Goal: Contribute content: Add original content to the website for others to see

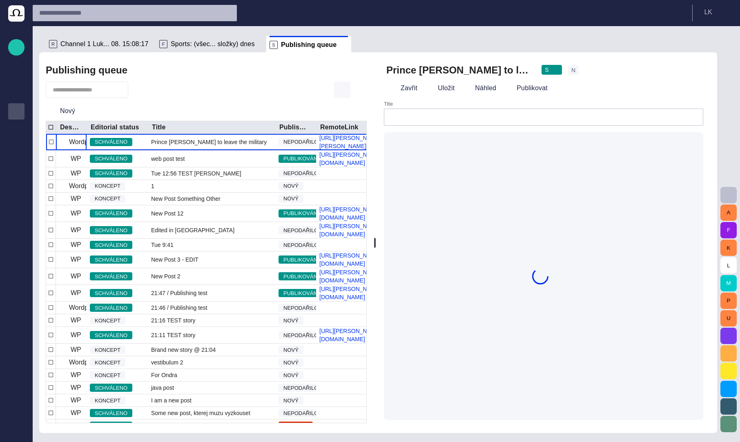
type input "**********"
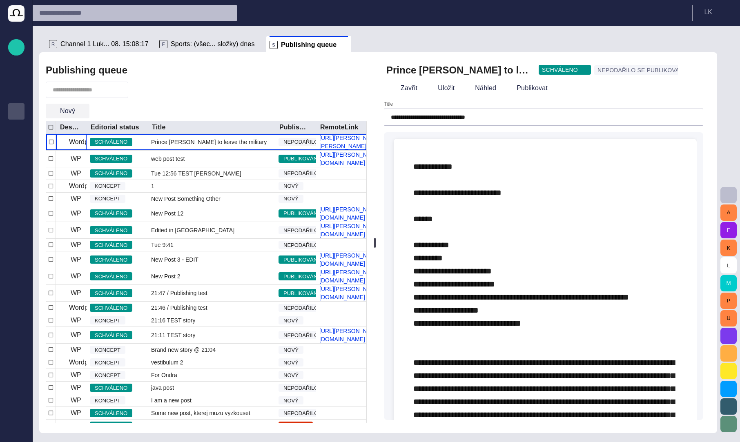
click at [81, 112] on span "button" at bounding box center [82, 111] width 8 height 8
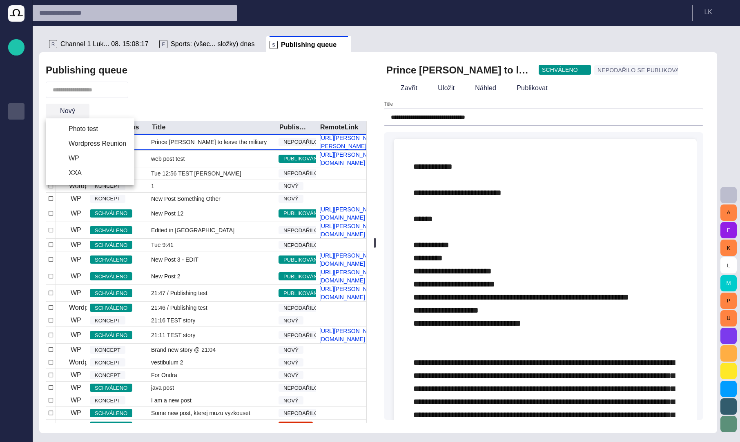
click at [81, 112] on div at bounding box center [370, 221] width 740 height 442
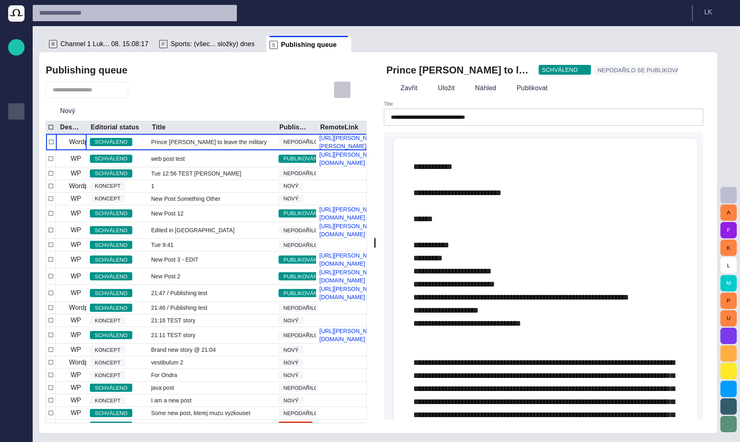
click at [340, 90] on span "button" at bounding box center [342, 90] width 10 height 10
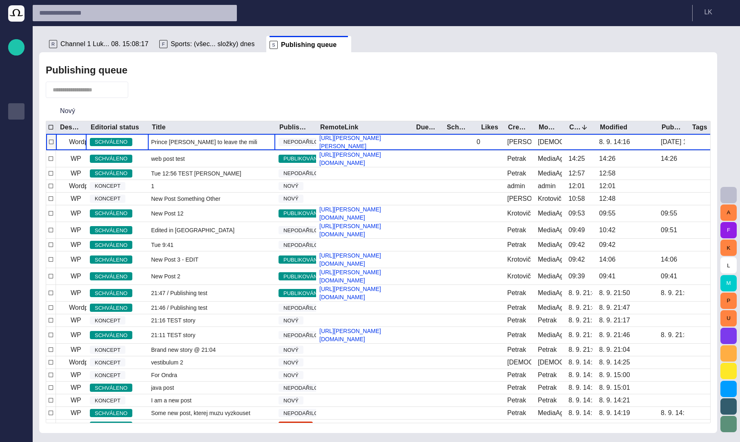
click at [201, 144] on span "Prince [PERSON_NAME] to leave the military" at bounding box center [209, 142] width 116 height 8
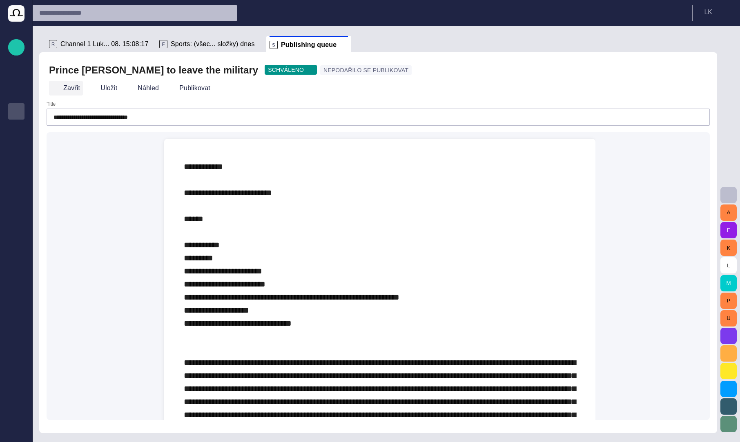
click at [67, 87] on button "Zavřit" at bounding box center [66, 88] width 34 height 15
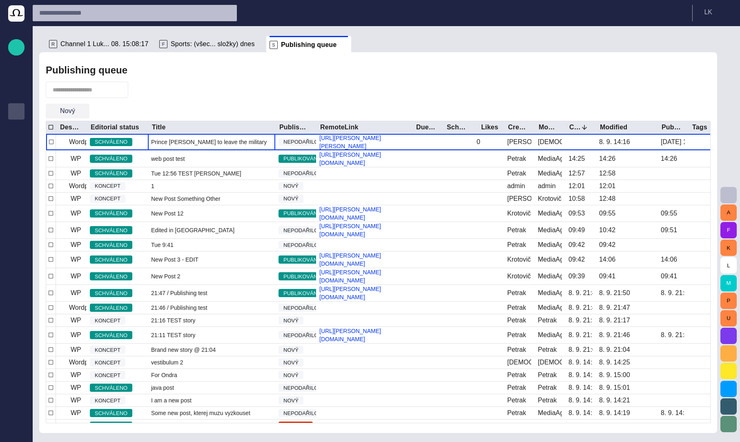
click at [82, 109] on span "button" at bounding box center [82, 111] width 8 height 8
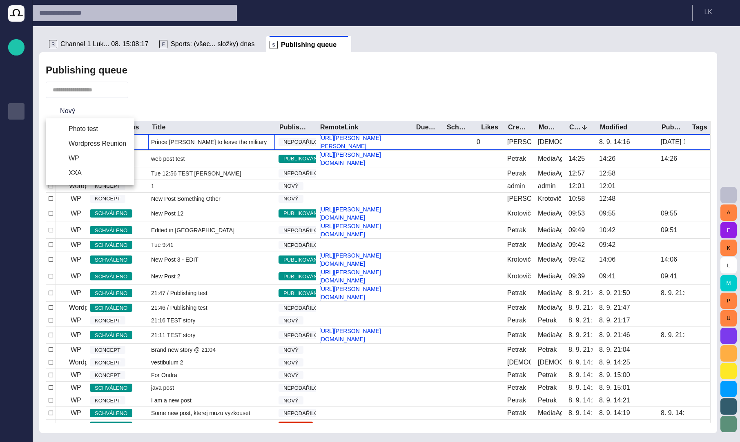
click at [199, 100] on div at bounding box center [370, 221] width 740 height 442
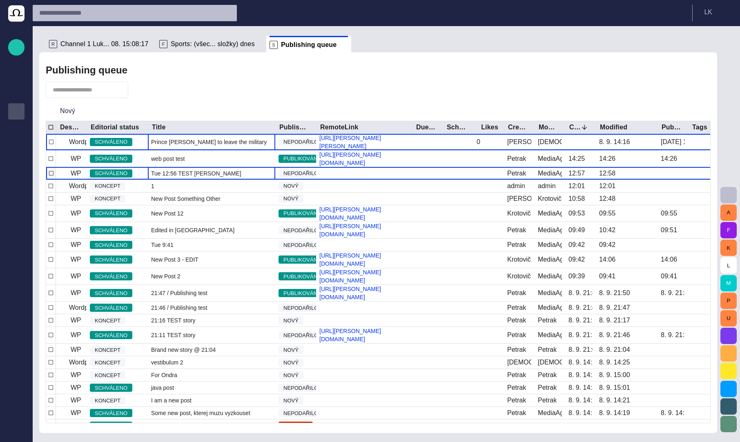
click at [216, 175] on div "Tue 12:56 TEST [PERSON_NAME]" at bounding box center [211, 173] width 127 height 12
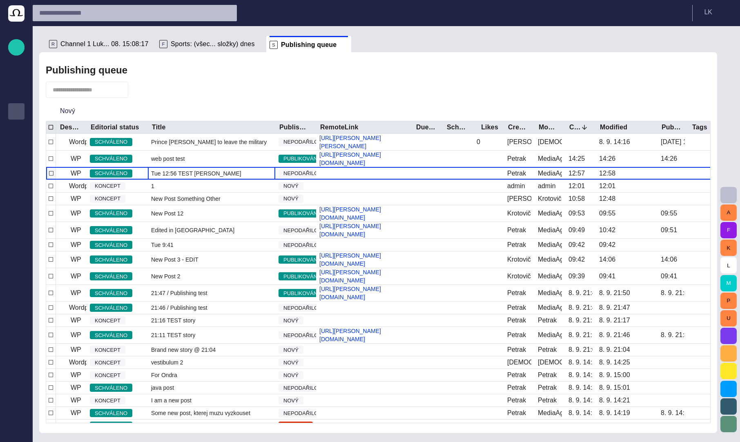
click at [216, 175] on div "Tue 12:56 TEST [PERSON_NAME]" at bounding box center [211, 173] width 127 height 12
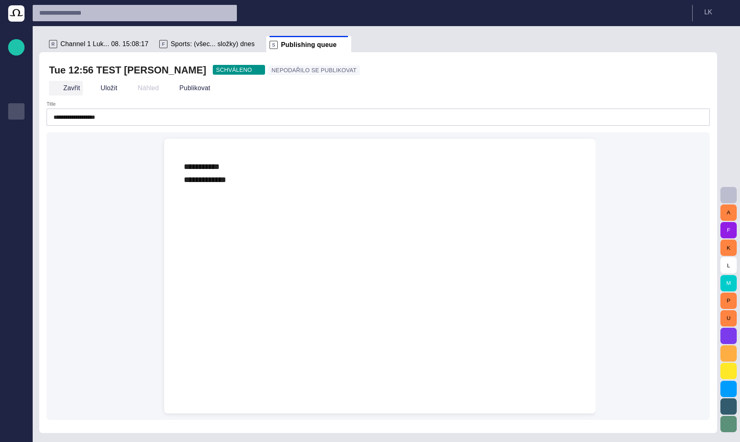
click at [66, 89] on button "Zavřit" at bounding box center [66, 88] width 34 height 15
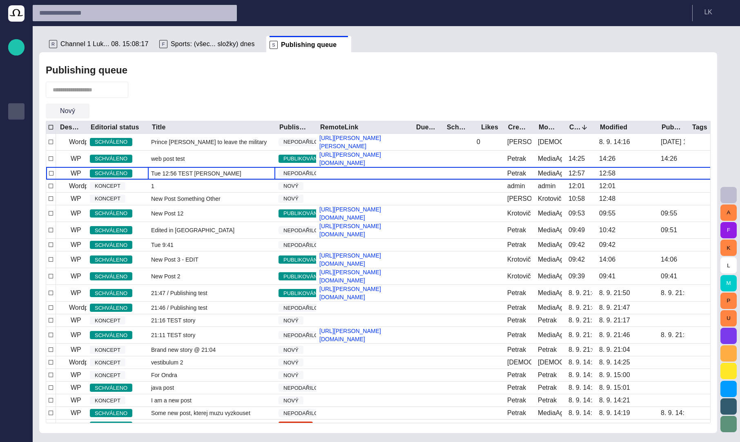
click at [78, 109] on span "button" at bounding box center [82, 111] width 8 height 8
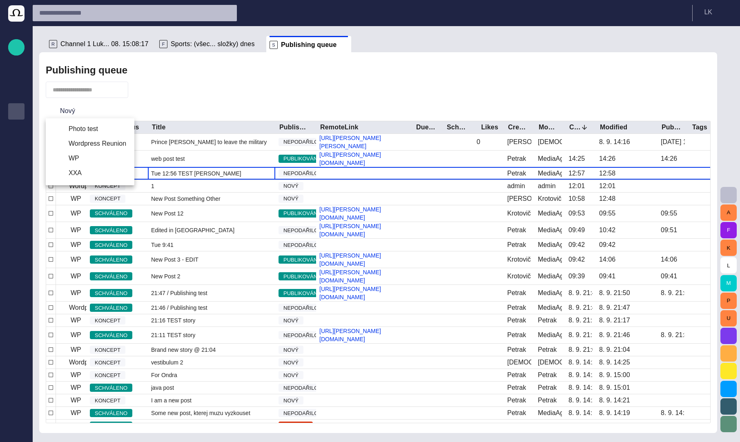
click at [176, 113] on div at bounding box center [370, 221] width 740 height 442
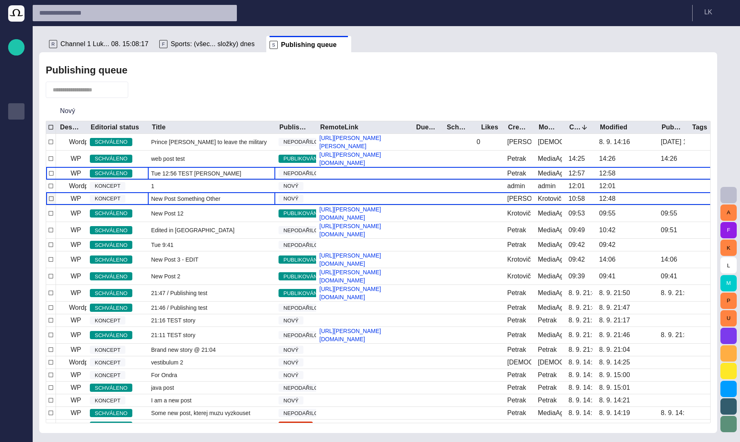
click at [198, 199] on span "New Post Something Other" at bounding box center [185, 199] width 69 height 8
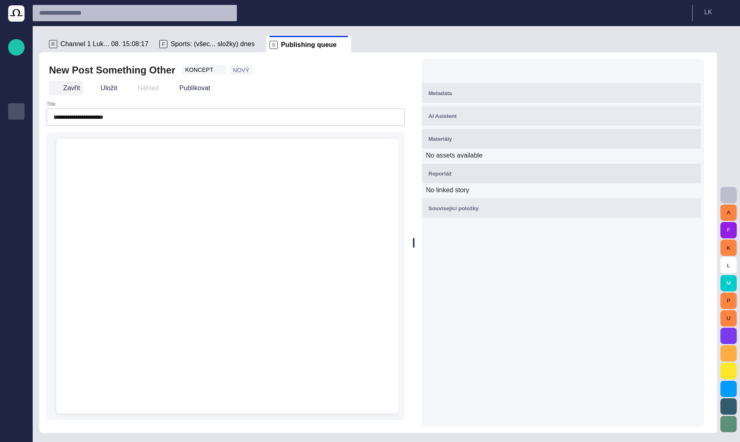
click at [65, 87] on button "Zavřit" at bounding box center [66, 88] width 34 height 15
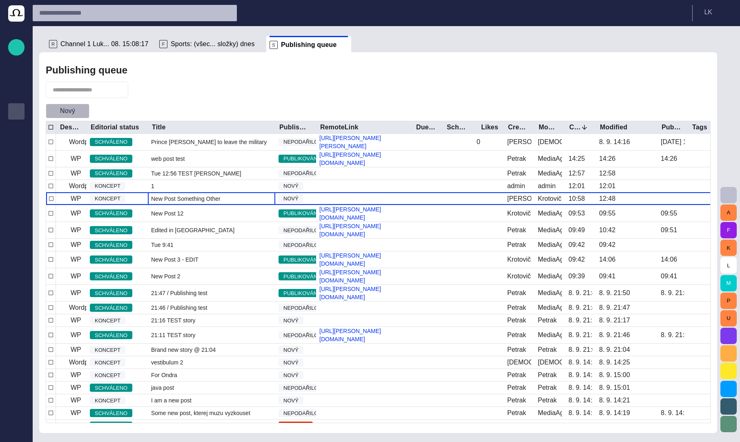
click at [78, 110] on span "button" at bounding box center [82, 111] width 8 height 8
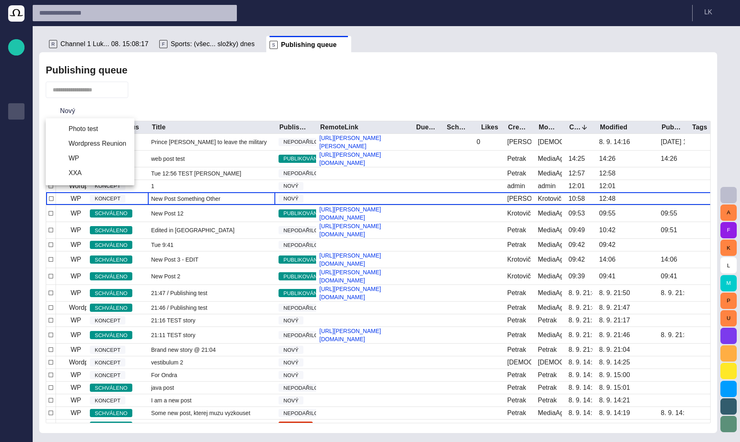
click at [149, 112] on div at bounding box center [370, 221] width 740 height 442
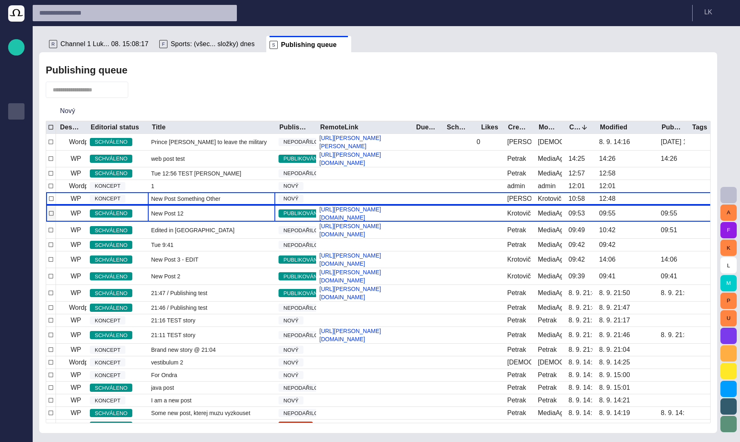
click at [225, 215] on div "New Post 12" at bounding box center [211, 213] width 127 height 16
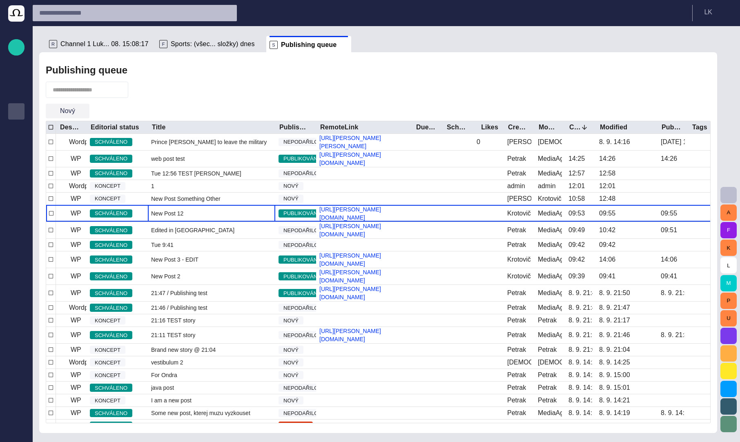
click at [81, 109] on span "button" at bounding box center [82, 111] width 8 height 8
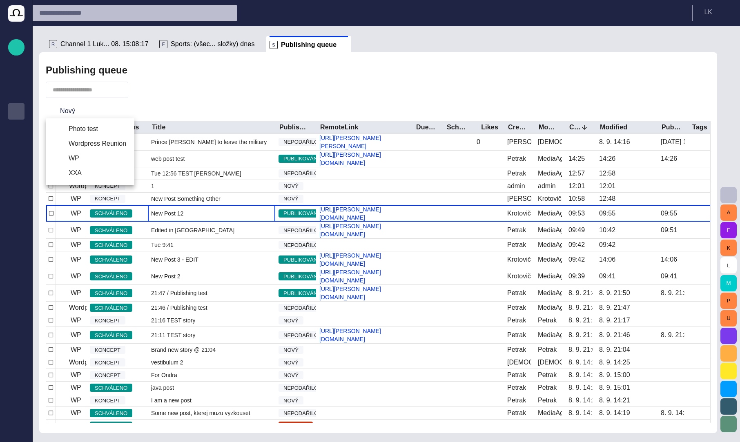
click at [81, 111] on div at bounding box center [370, 221] width 740 height 442
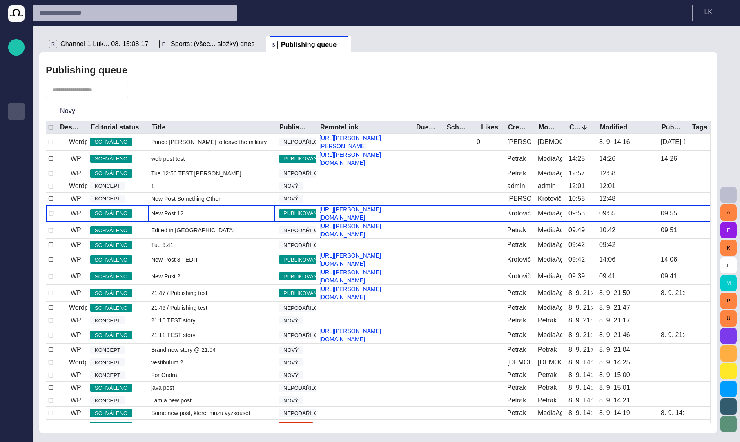
click at [197, 110] on div "Nový" at bounding box center [378, 111] width 665 height 20
click at [733, 194] on span "button" at bounding box center [729, 195] width 10 height 10
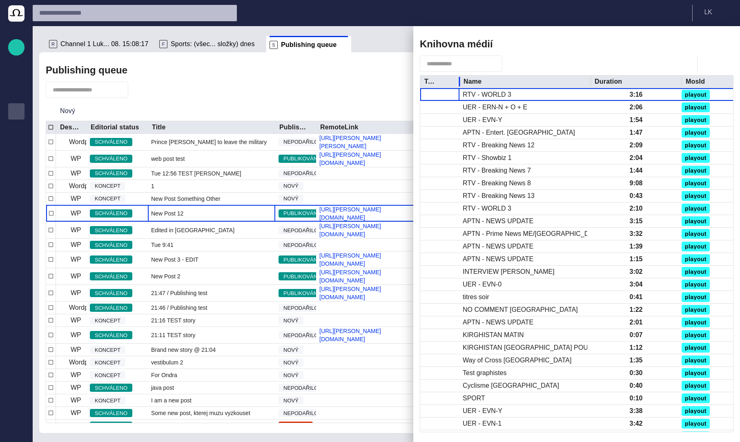
drag, startPoint x: 545, startPoint y: 81, endPoint x: 460, endPoint y: 80, distance: 85.4
click at [460, 80] on div at bounding box center [459, 82] width 4 height 13
click at [620, 51] on div "Knihovna médií" at bounding box center [577, 44] width 314 height 16
click at [723, 44] on span "button" at bounding box center [722, 44] width 10 height 10
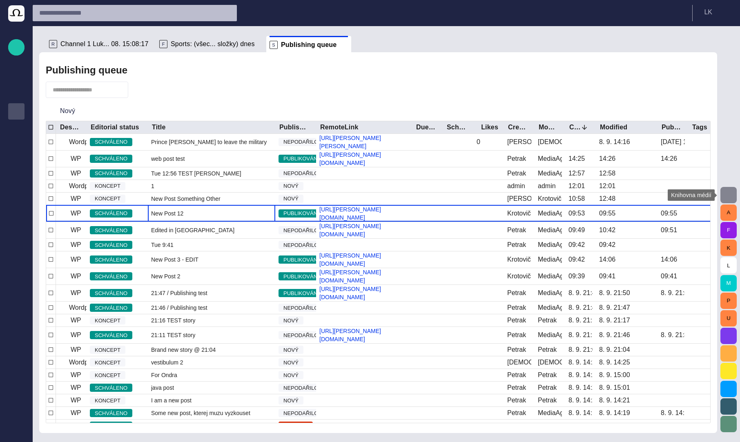
click at [730, 194] on span "button" at bounding box center [729, 195] width 10 height 10
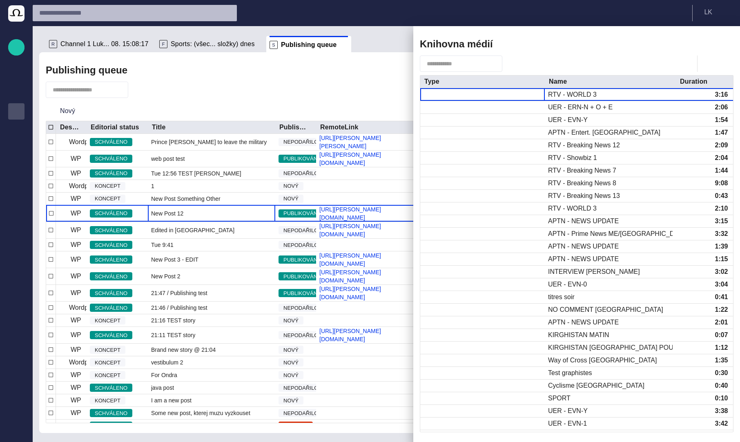
click at [547, 65] on div at bounding box center [577, 64] width 314 height 16
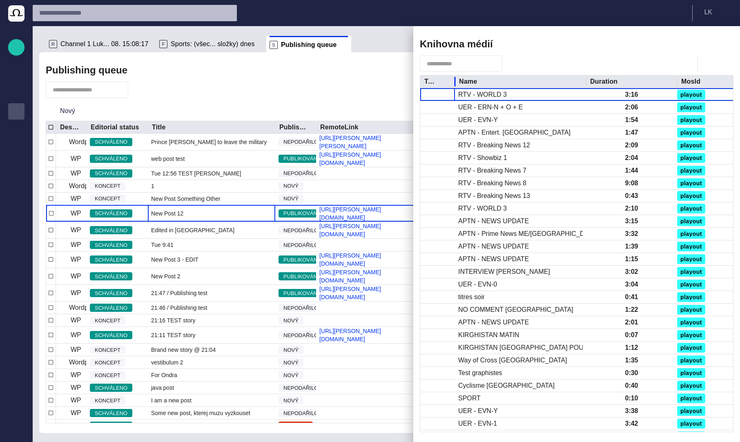
drag, startPoint x: 544, startPoint y: 82, endPoint x: 455, endPoint y: 80, distance: 89.5
click at [455, 80] on div at bounding box center [455, 82] width 4 height 13
click at [588, 63] on div at bounding box center [577, 64] width 314 height 16
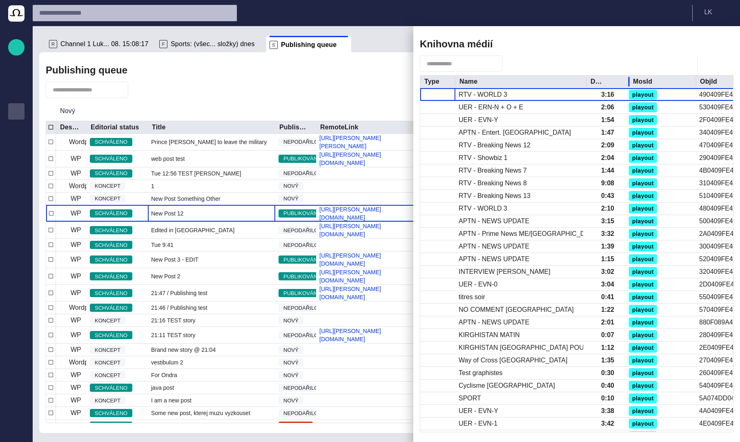
drag, startPoint x: 678, startPoint y: 81, endPoint x: 629, endPoint y: 82, distance: 48.2
click at [629, 82] on div at bounding box center [629, 82] width 4 height 13
click at [352, 87] on div at bounding box center [370, 221] width 740 height 442
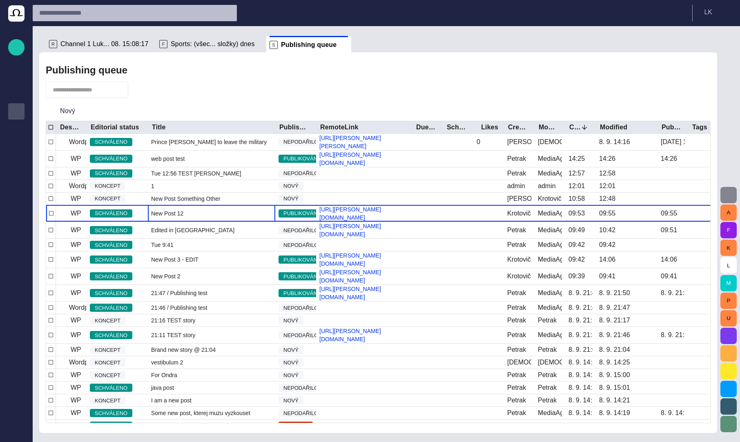
click at [727, 194] on span "button" at bounding box center [729, 195] width 10 height 10
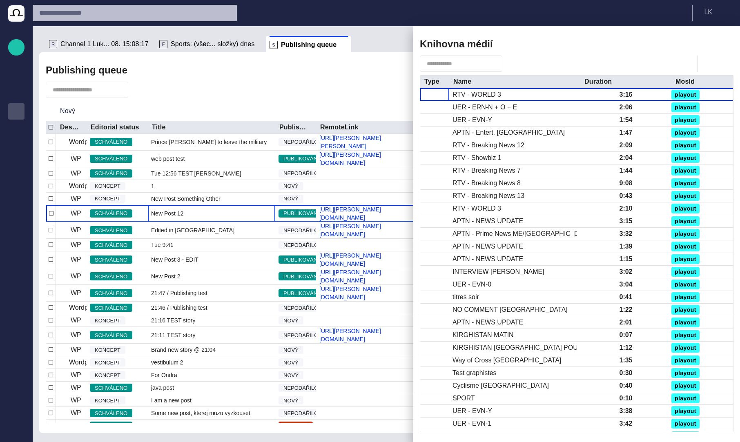
click at [341, 99] on div at bounding box center [370, 221] width 740 height 442
